Goal: Book appointment/travel/reservation

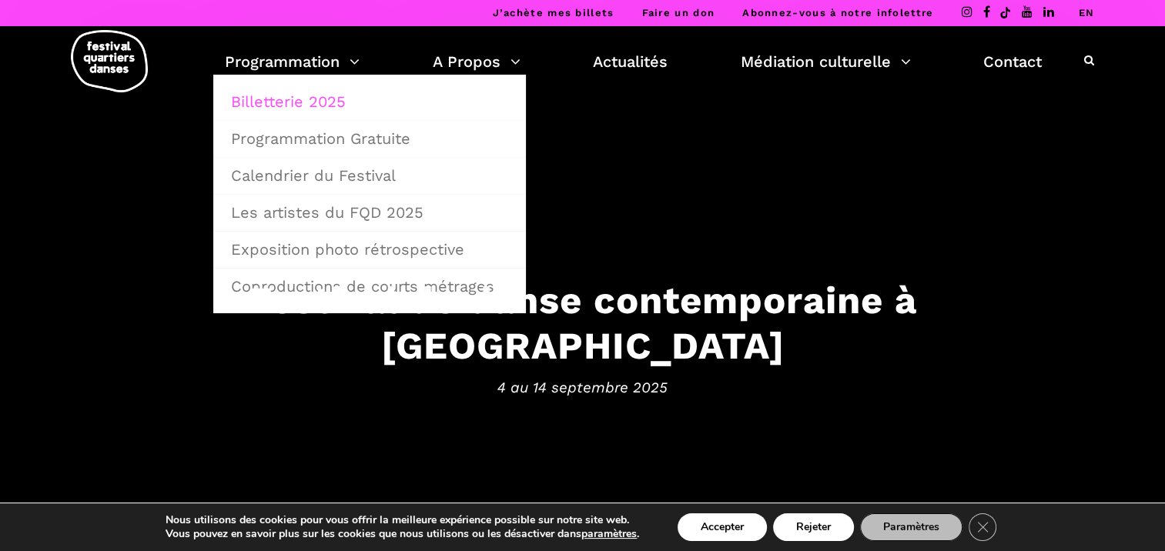
click at [313, 98] on link "Billetterie 2025" at bounding box center [370, 101] width 296 height 35
click at [327, 136] on link "Programmation Gratuite" at bounding box center [370, 138] width 296 height 35
click at [354, 172] on link "Calendrier du Festival" at bounding box center [370, 175] width 296 height 35
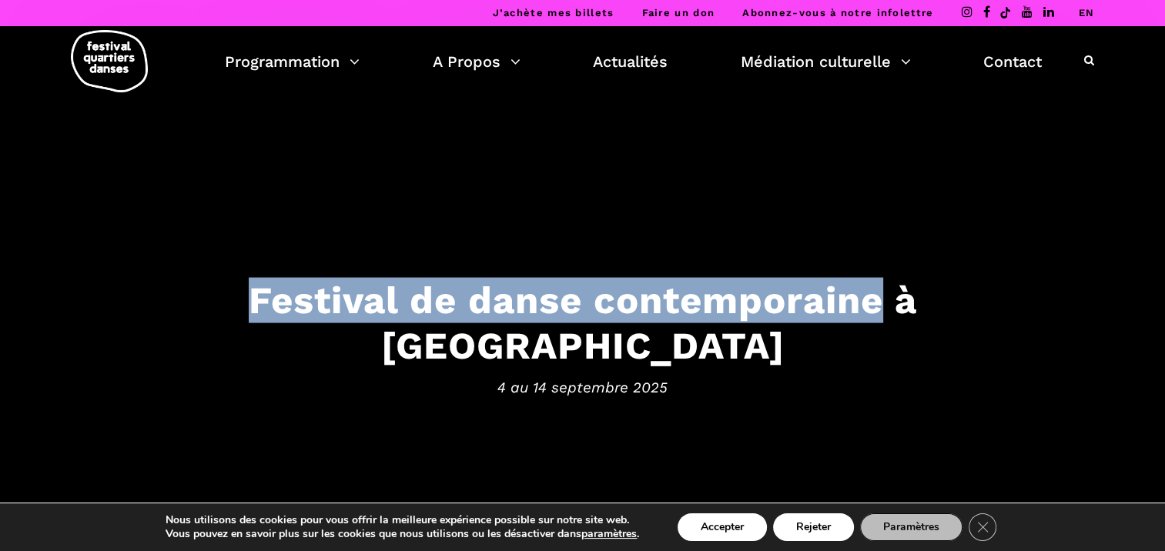
drag, startPoint x: 157, startPoint y: 319, endPoint x: 792, endPoint y: 315, distance: 634.6
click at [792, 315] on h3 "Festival de danse contemporaine à Montréal" at bounding box center [583, 323] width 955 height 91
copy h3 "Festival de danse contemporaine"
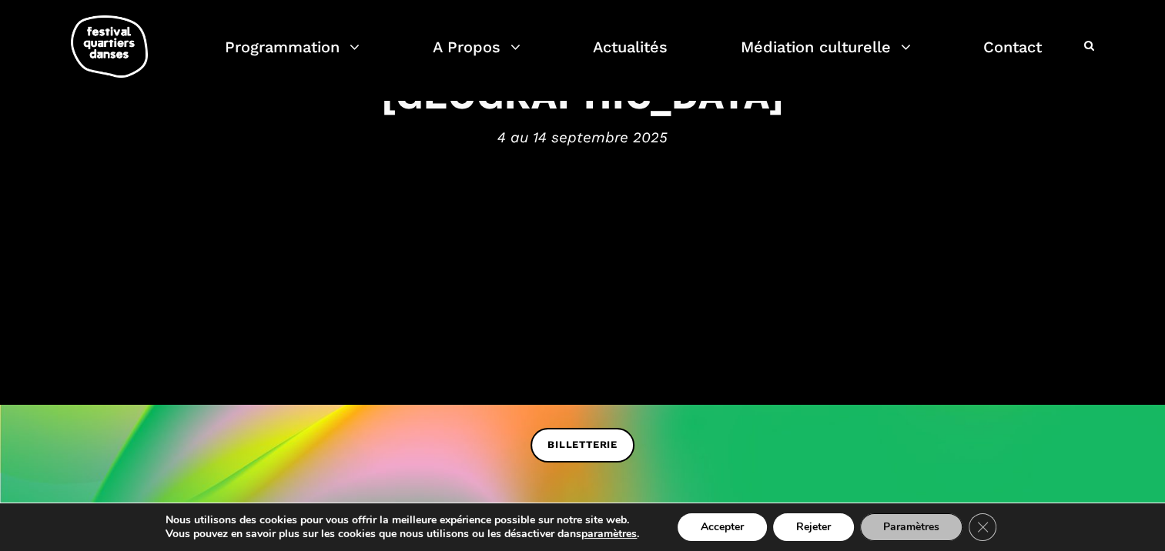
scroll to position [154, 0]
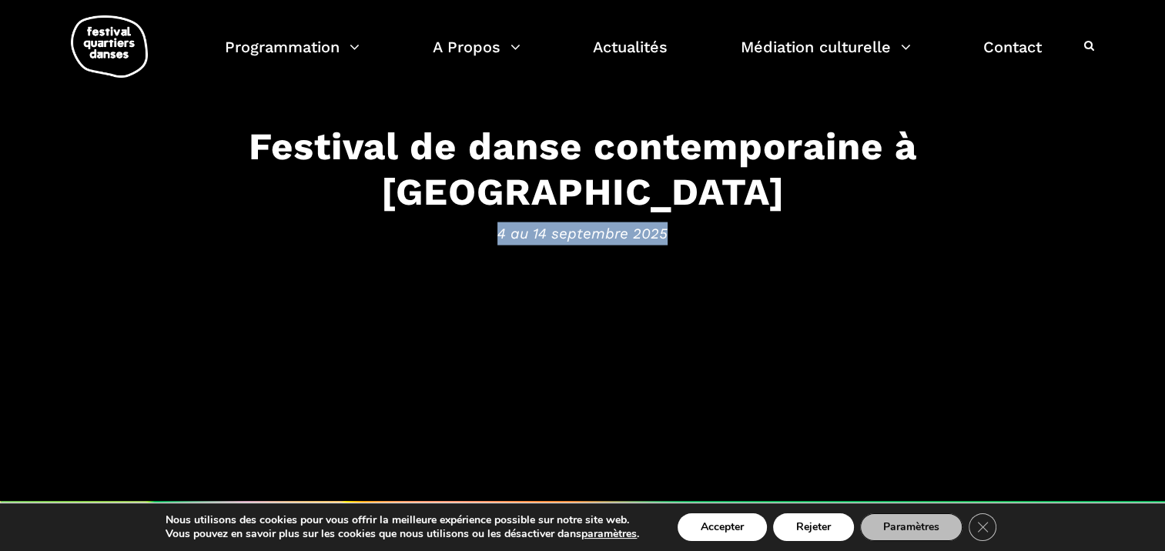
drag, startPoint x: 662, startPoint y: 204, endPoint x: 500, endPoint y: 214, distance: 162.8
click at [500, 222] on span "4 au 14 septembre 2025" at bounding box center [583, 233] width 955 height 23
copy span "4 au 14 septembre 2025"
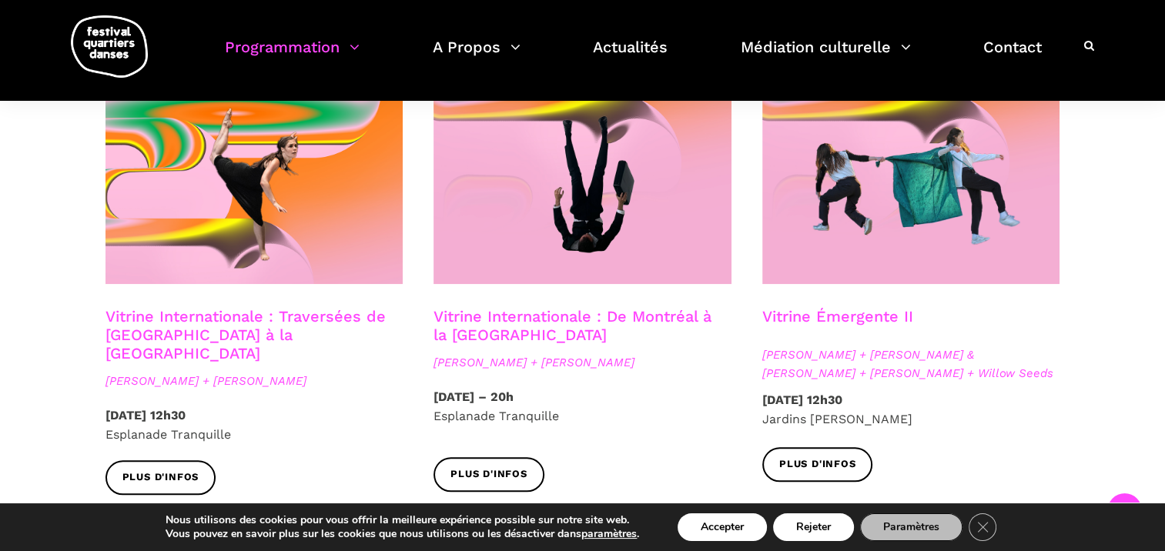
scroll to position [1309, 0]
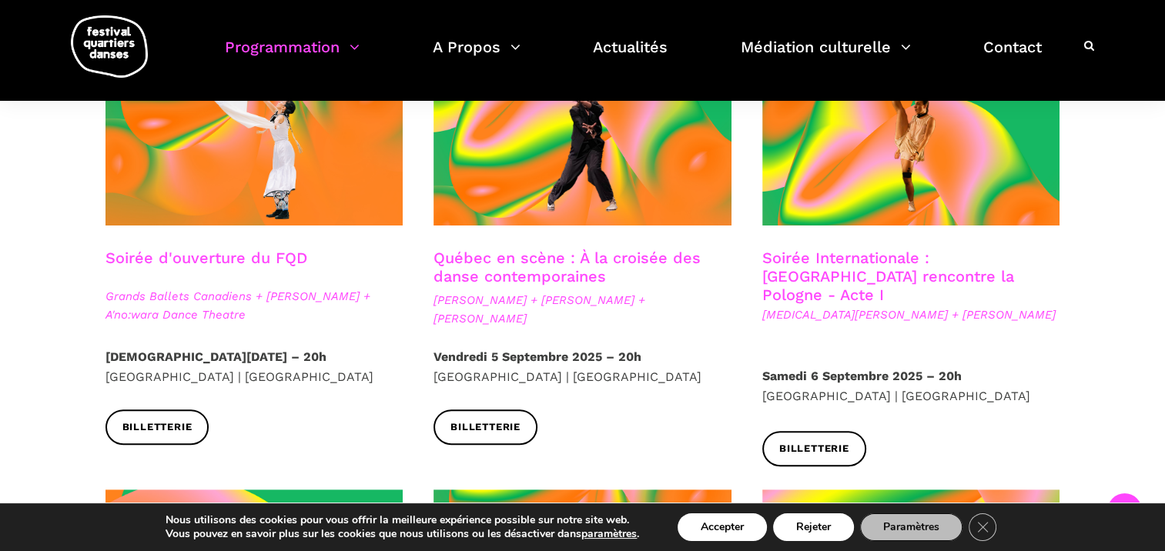
scroll to position [462, 0]
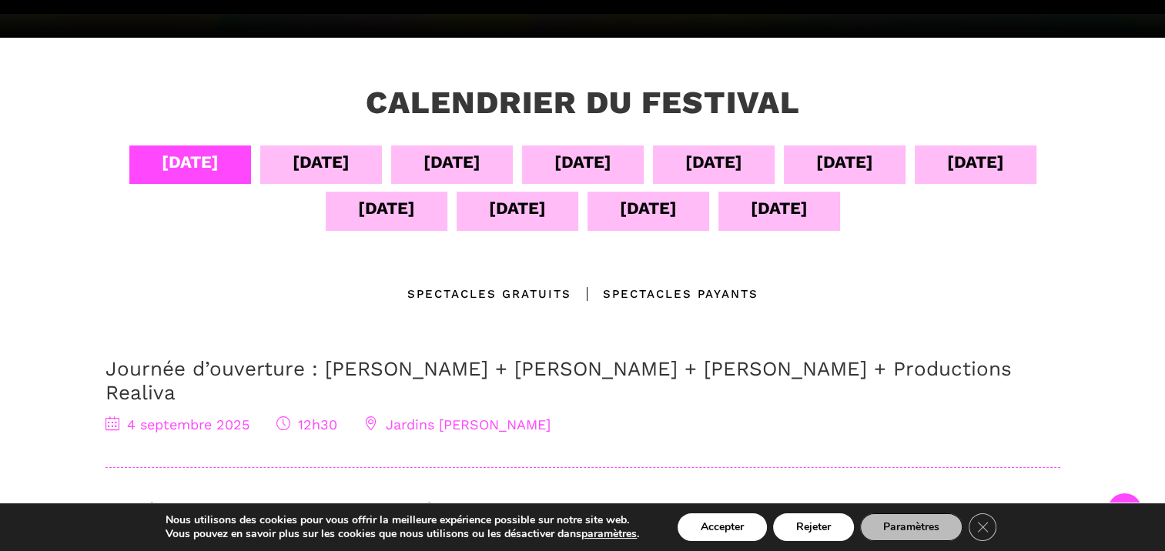
scroll to position [308, 0]
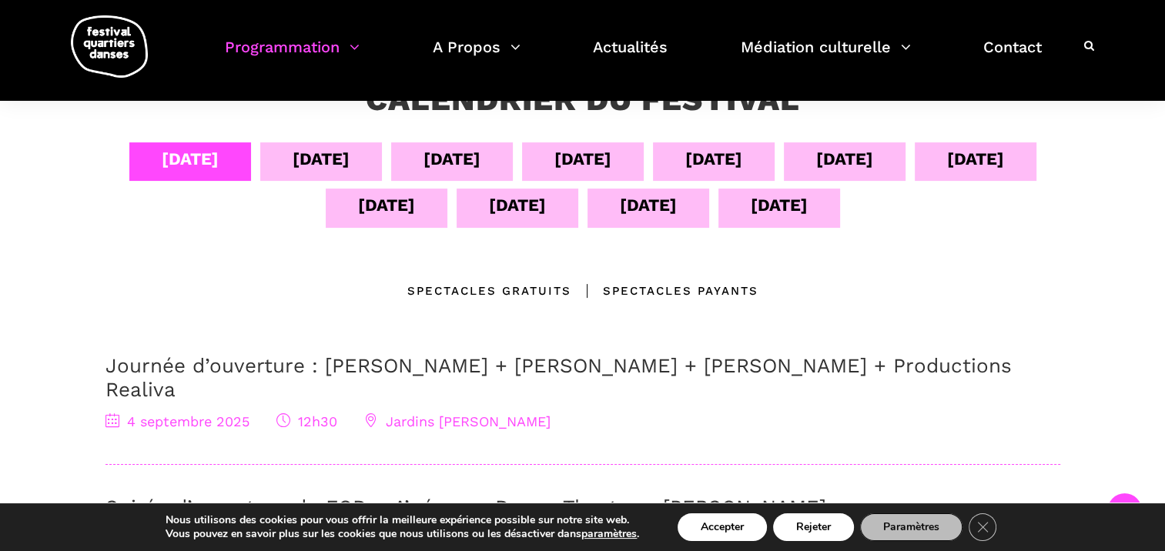
click at [441, 163] on div "[DATE]" at bounding box center [452, 159] width 57 height 27
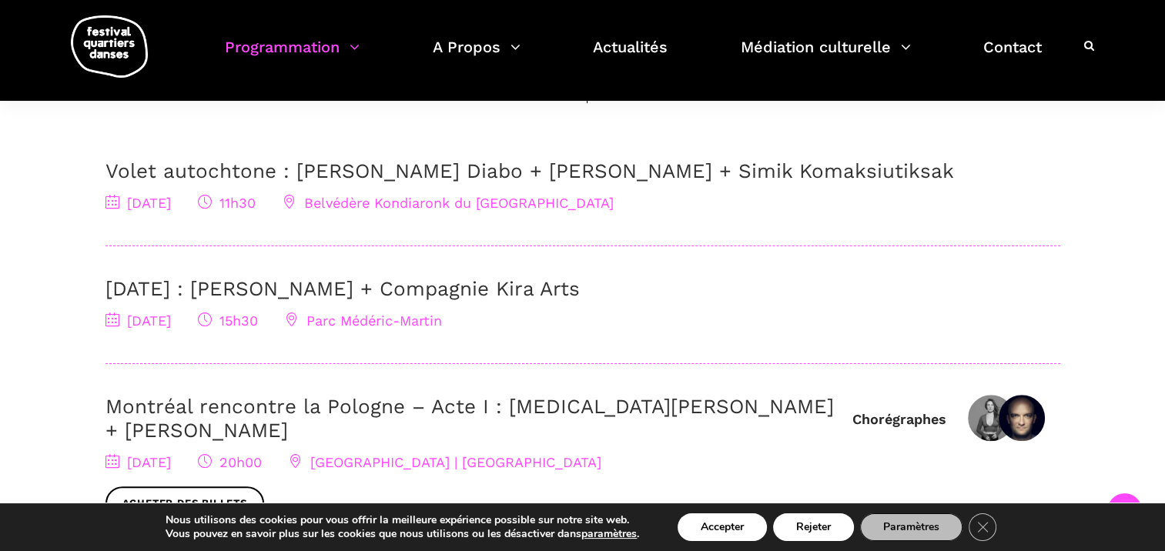
scroll to position [539, 0]
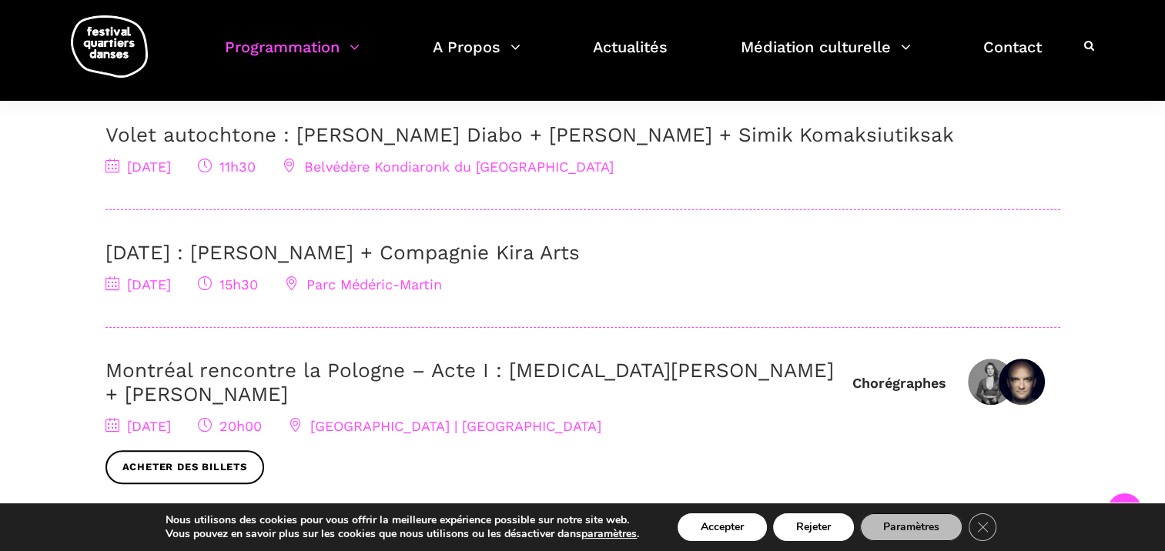
click at [333, 372] on link "Montréal rencontre la Pologne – Acte I : Kyra Jean Green + Janusz Orlik" at bounding box center [470, 382] width 729 height 47
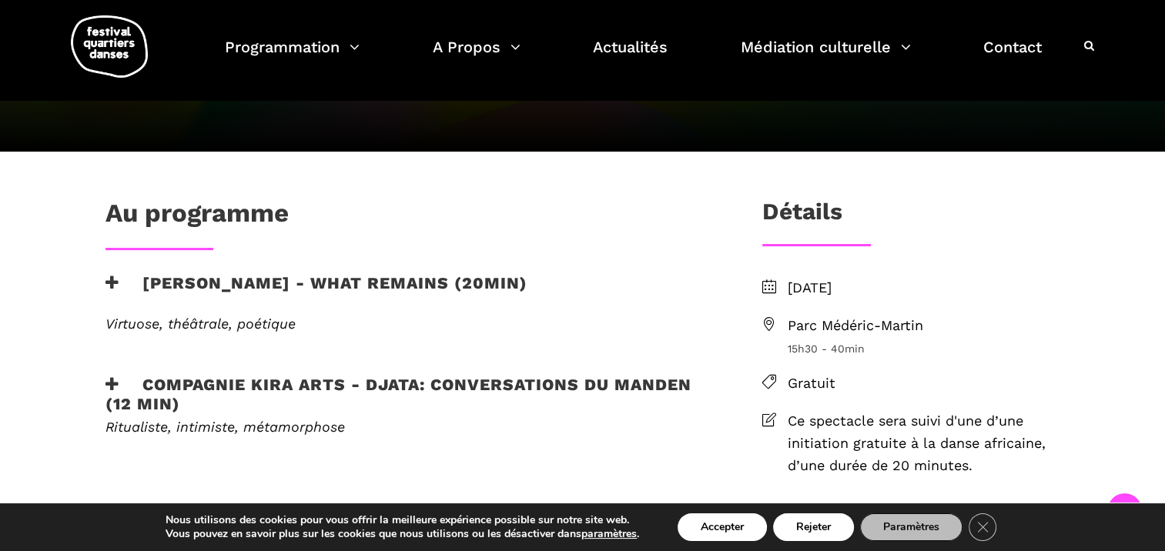
scroll to position [385, 0]
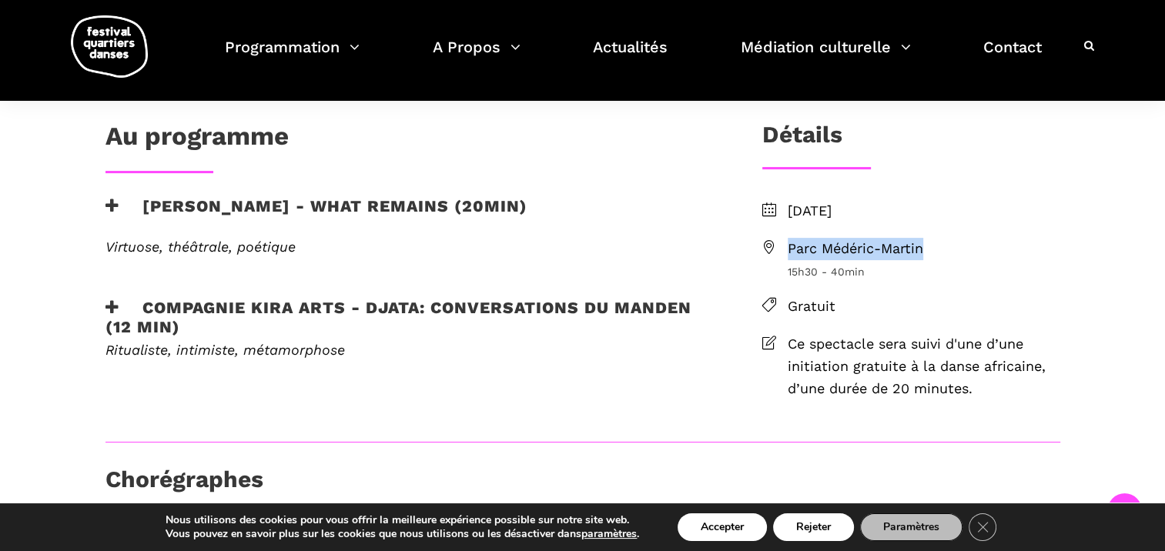
drag, startPoint x: 934, startPoint y: 248, endPoint x: 792, endPoint y: 248, distance: 142.5
click at [792, 248] on span "Parc Médéric-Martin" at bounding box center [924, 249] width 273 height 22
copy span "Parc Médéric-Martin"
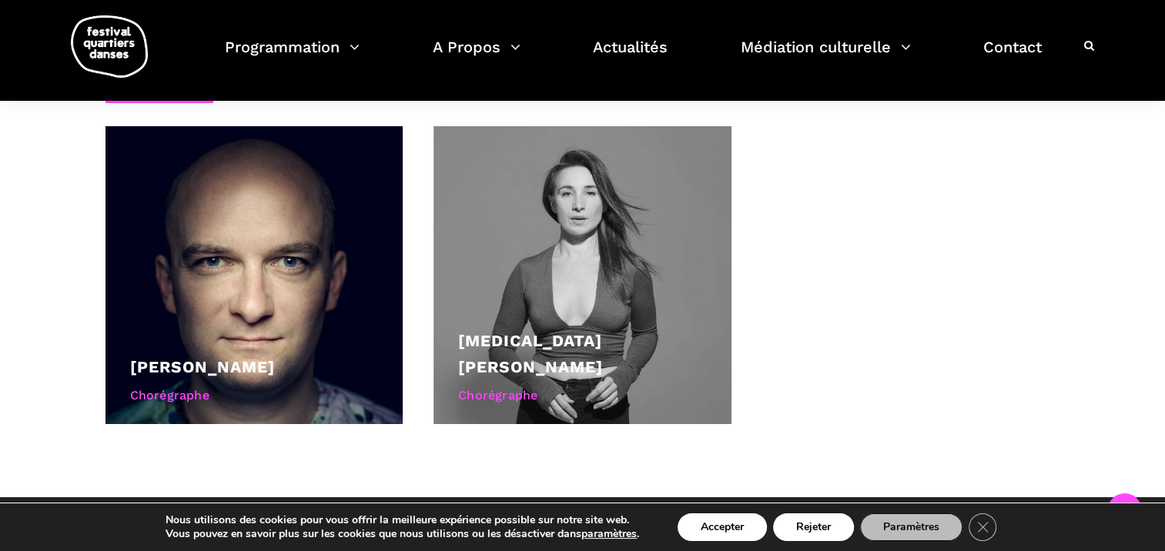
scroll to position [924, 0]
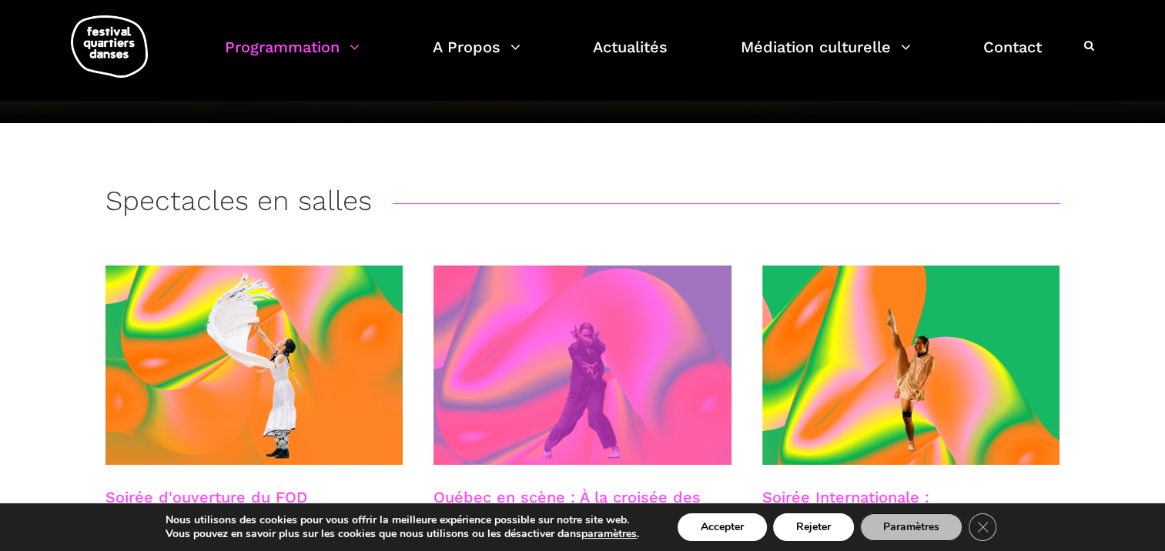
scroll to position [308, 0]
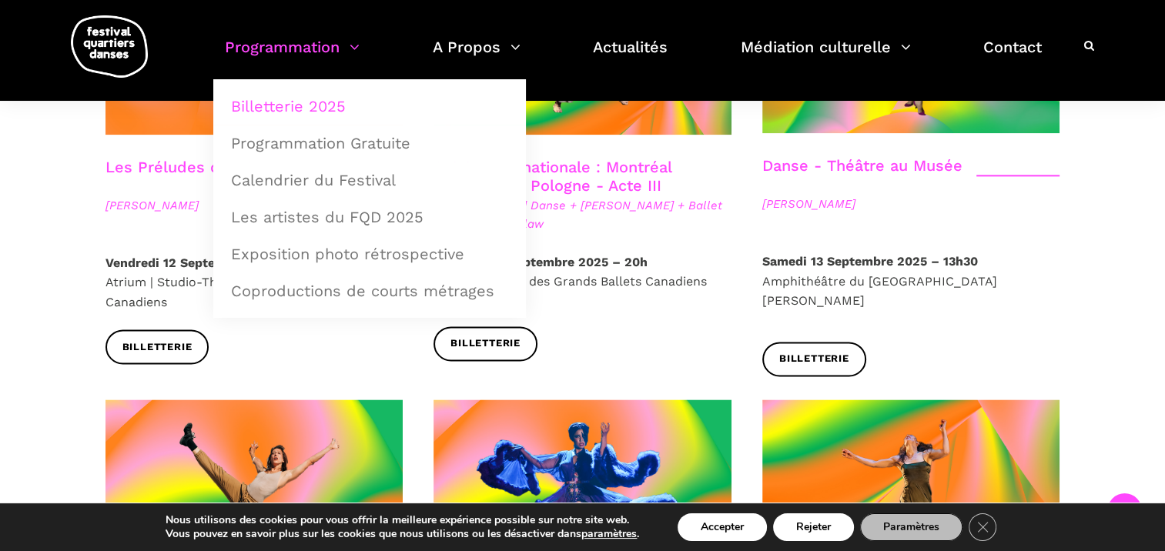
click at [337, 43] on link "Programmation" at bounding box center [292, 56] width 135 height 45
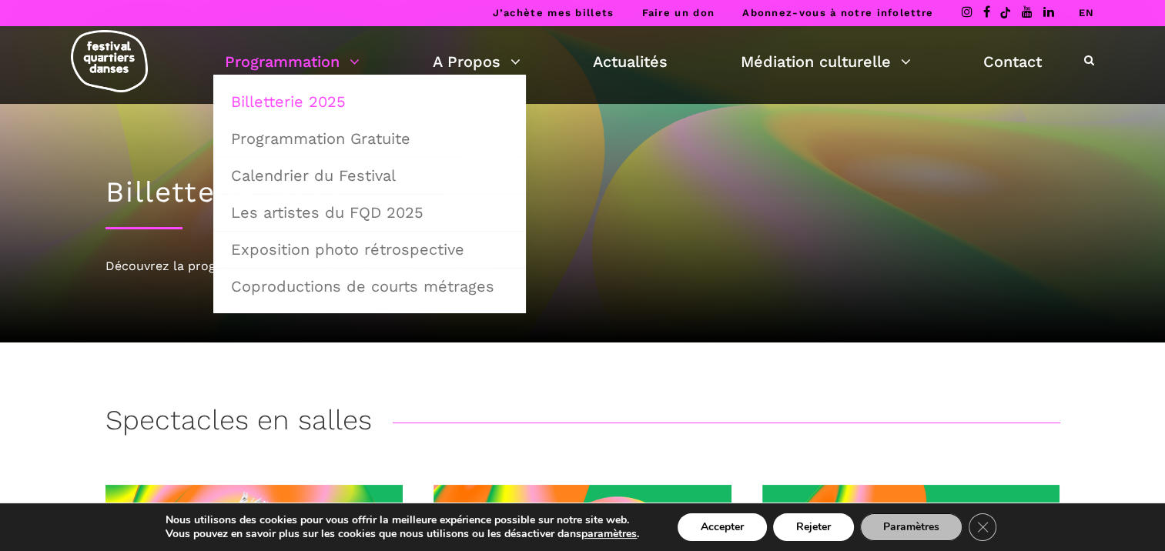
scroll to position [0, 0]
click at [692, 329] on div "Billetterie 2025 Découvrez la programmation 2025 du Festival Quartiers Danses !" at bounding box center [583, 223] width 986 height 239
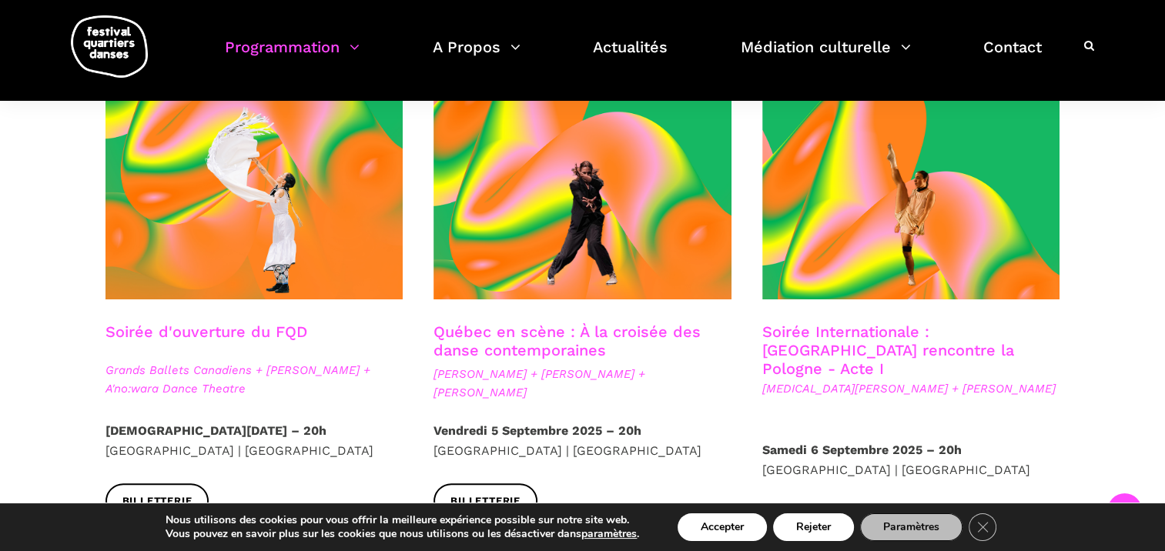
scroll to position [385, 0]
